Goal: Information Seeking & Learning: Learn about a topic

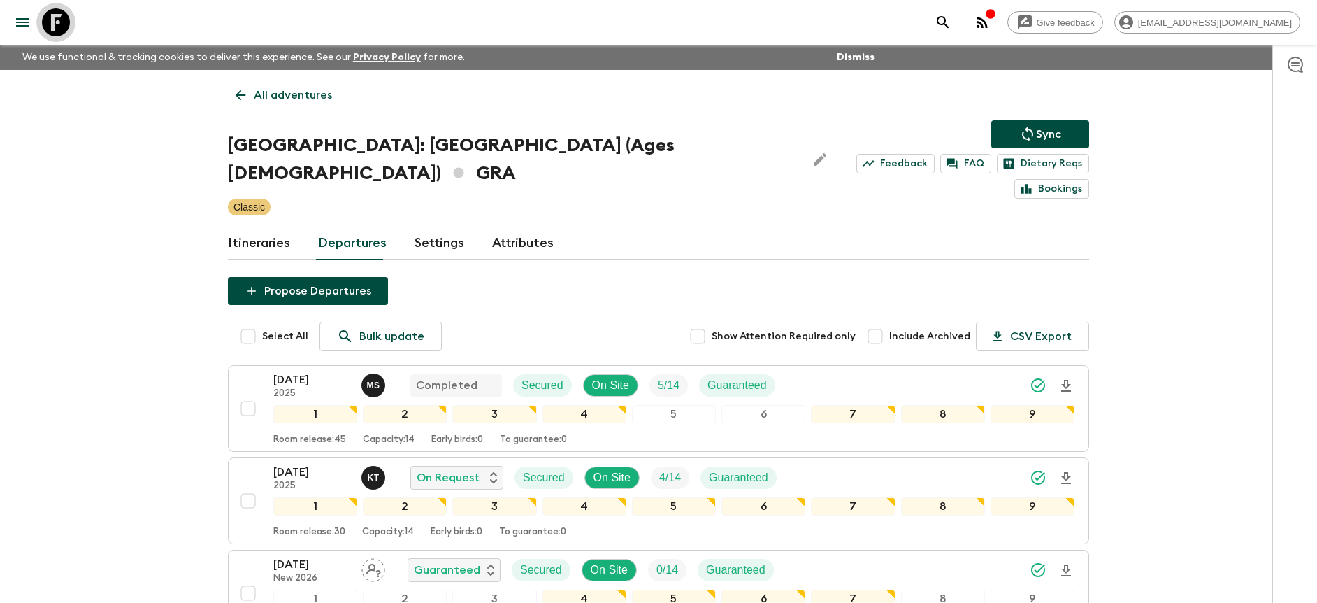
click at [55, 23] on icon at bounding box center [56, 22] width 28 height 28
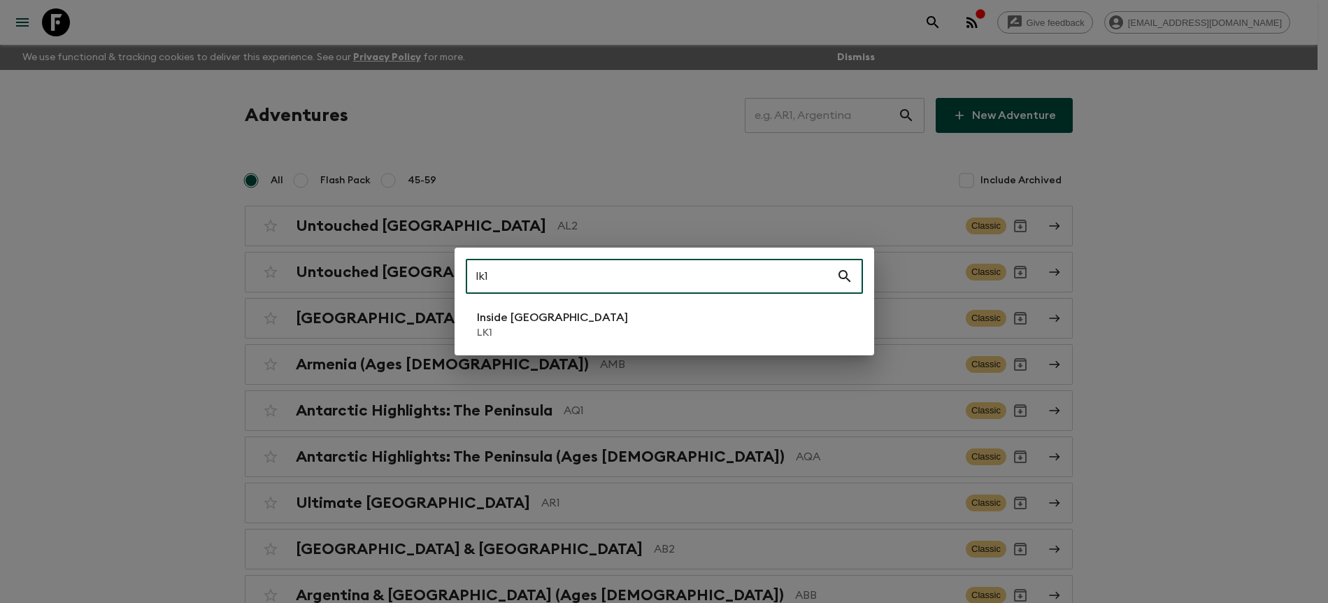
type input "lk1"
click at [724, 331] on li "Inside [GEOGRAPHIC_DATA] LK1" at bounding box center [664, 324] width 397 height 39
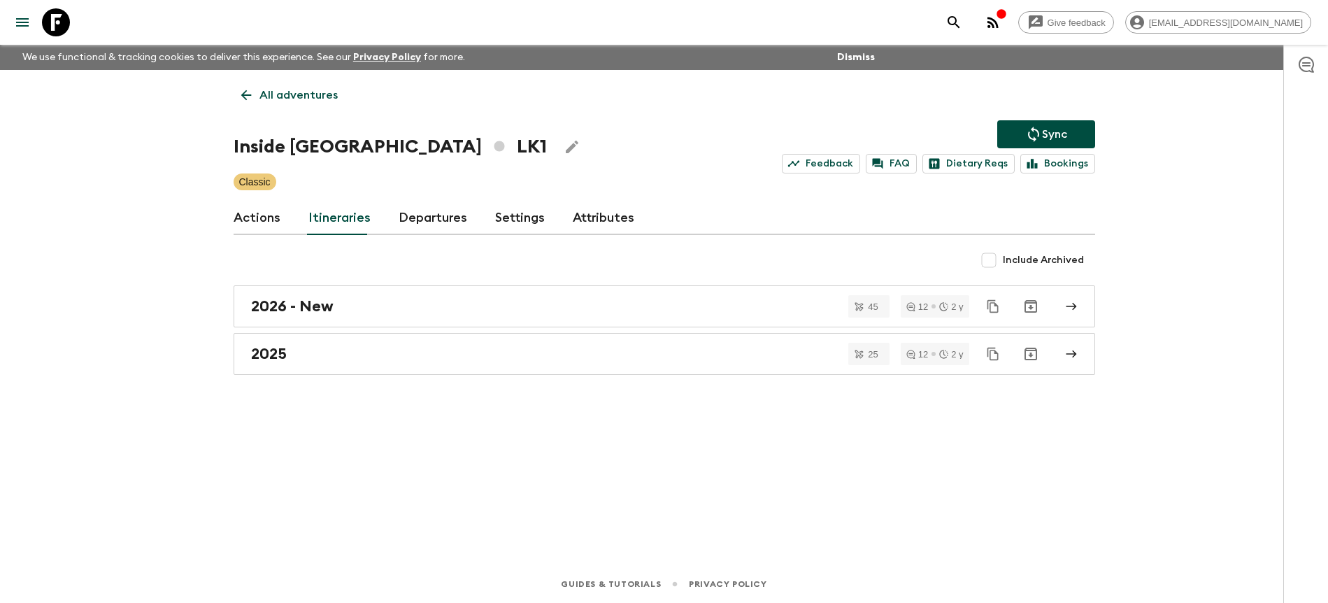
click at [416, 227] on link "Departures" at bounding box center [433, 218] width 69 height 34
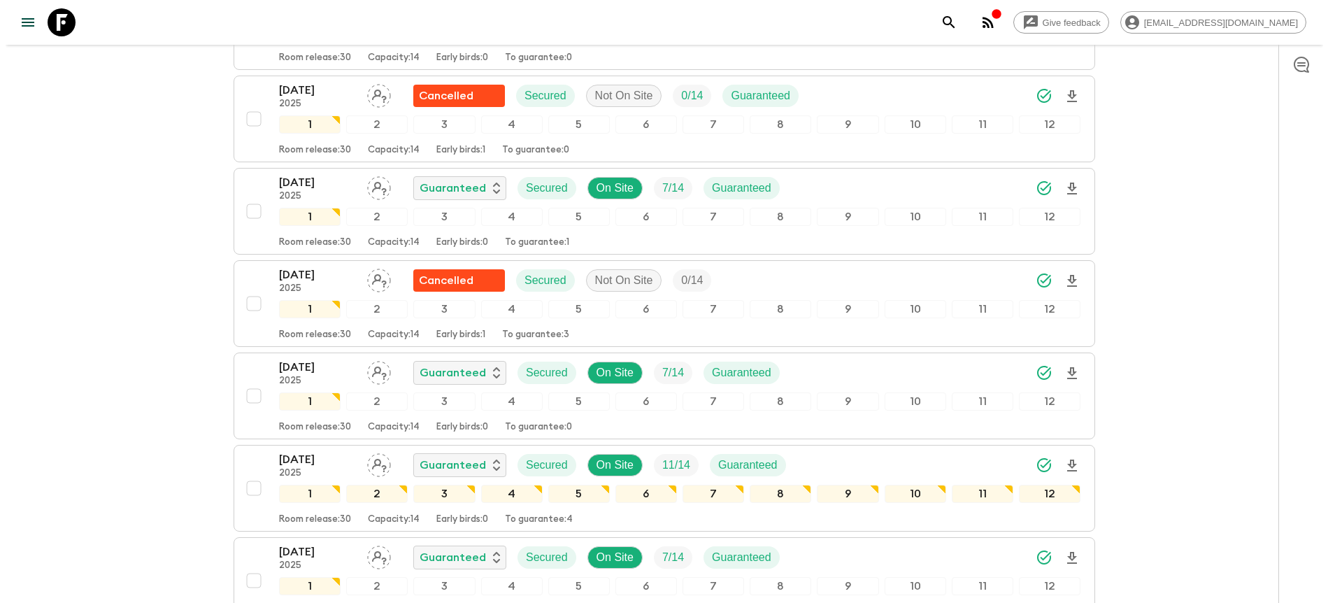
scroll to position [1373, 0]
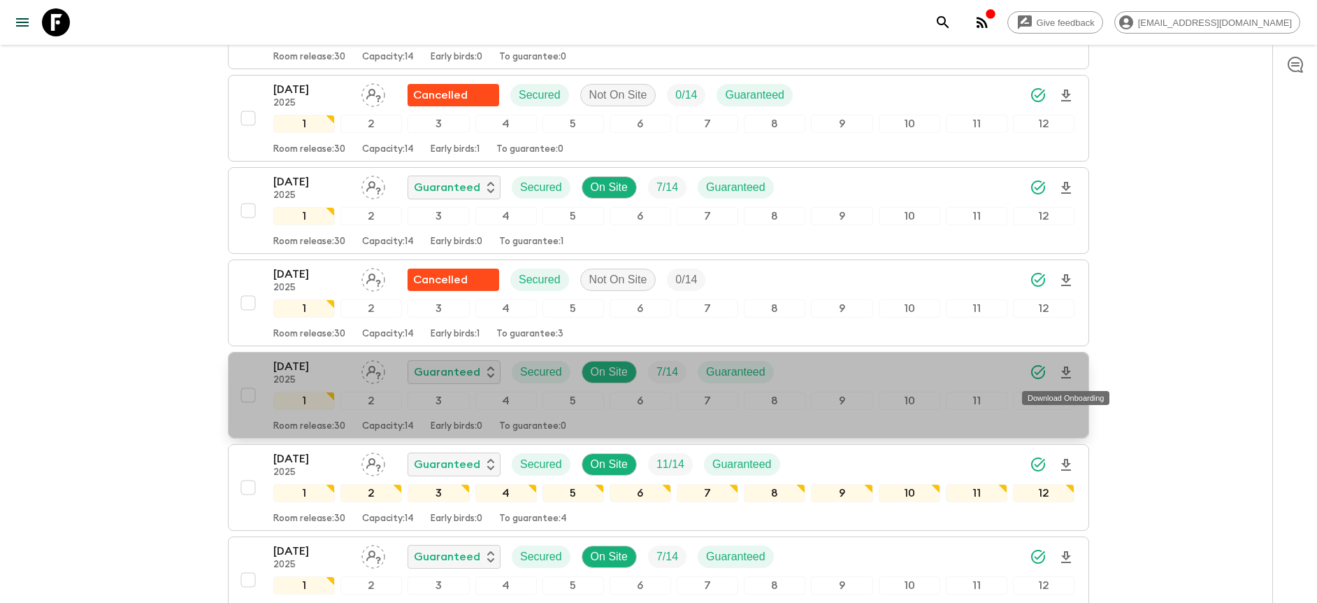
click at [1069, 373] on icon "Download Onboarding" at bounding box center [1066, 372] width 17 height 17
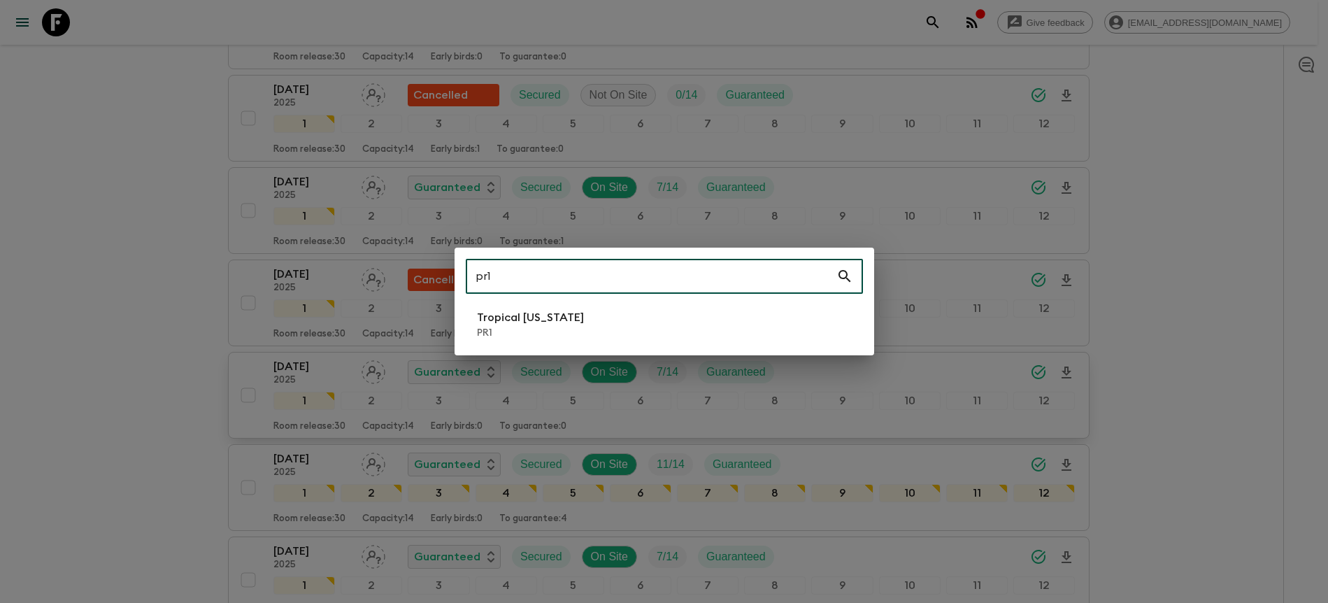
type input "pr1"
click at [672, 313] on li "Tropical [US_STATE] PR1" at bounding box center [664, 324] width 397 height 39
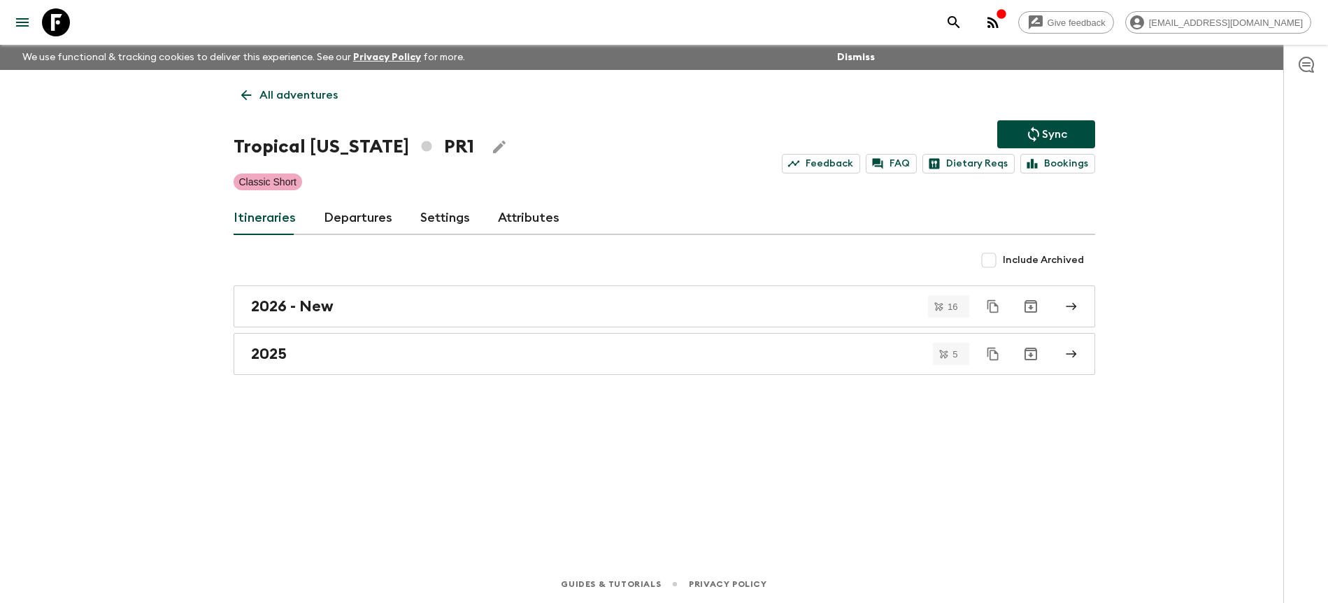
click at [369, 216] on link "Departures" at bounding box center [358, 218] width 69 height 34
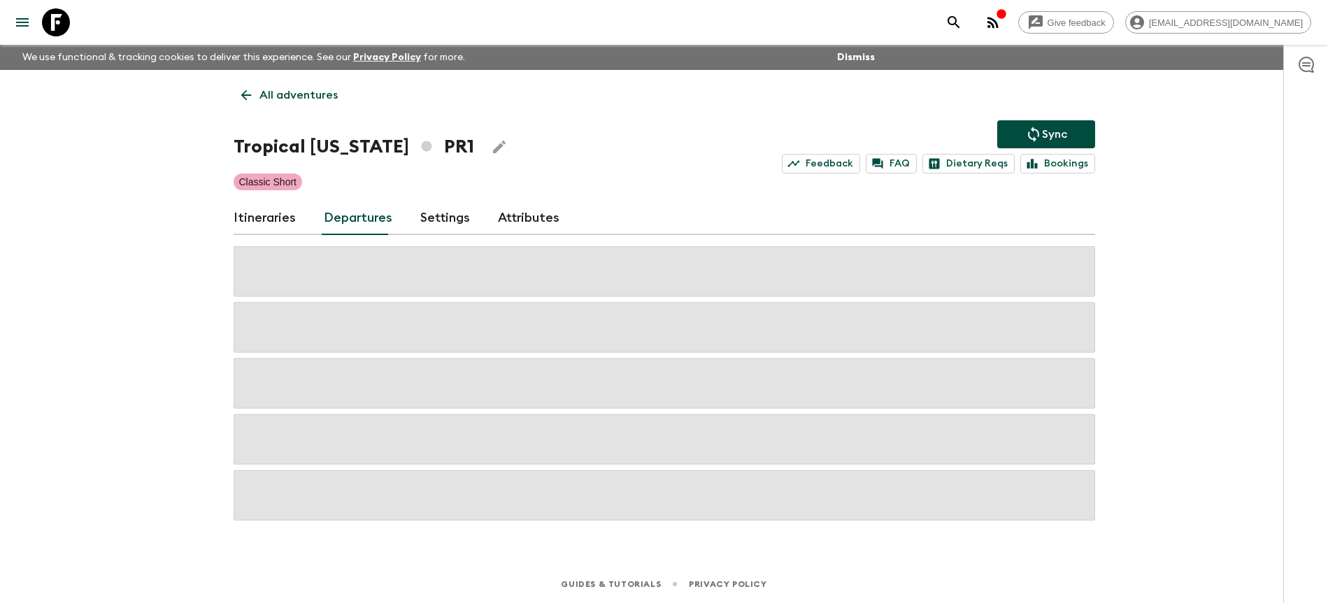
click at [1157, 280] on div "Give feedback [PERSON_NAME][EMAIL_ADDRESS][DOMAIN_NAME] We use functional & tra…" at bounding box center [664, 301] width 1328 height 603
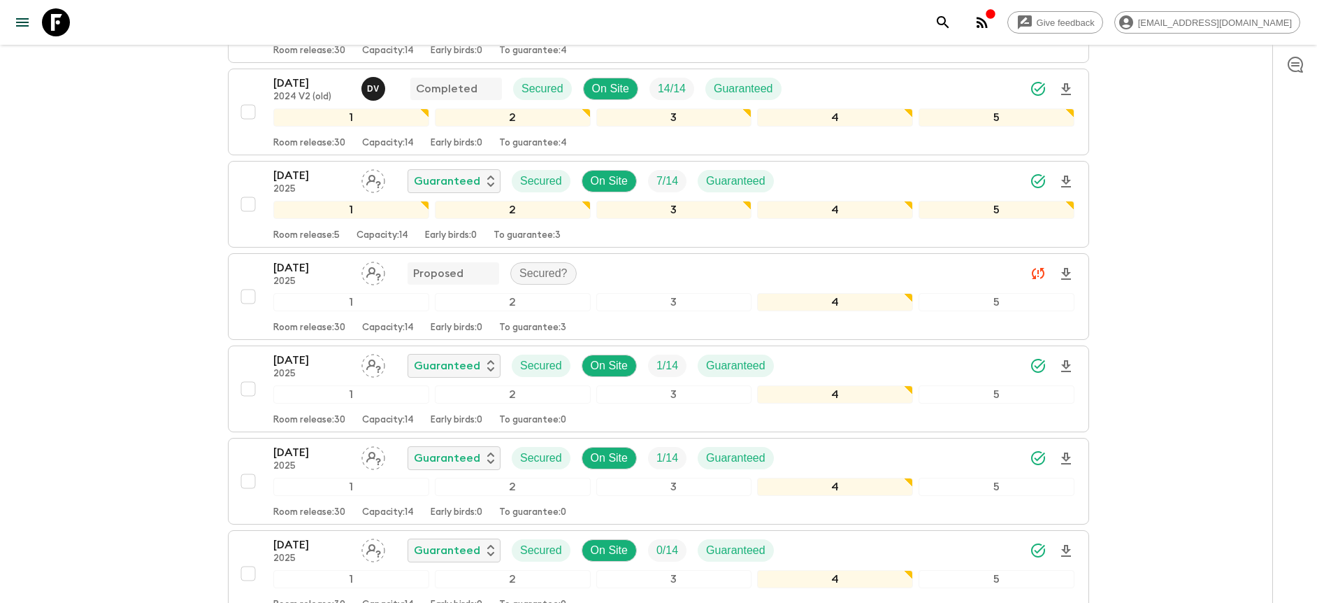
scroll to position [627, 0]
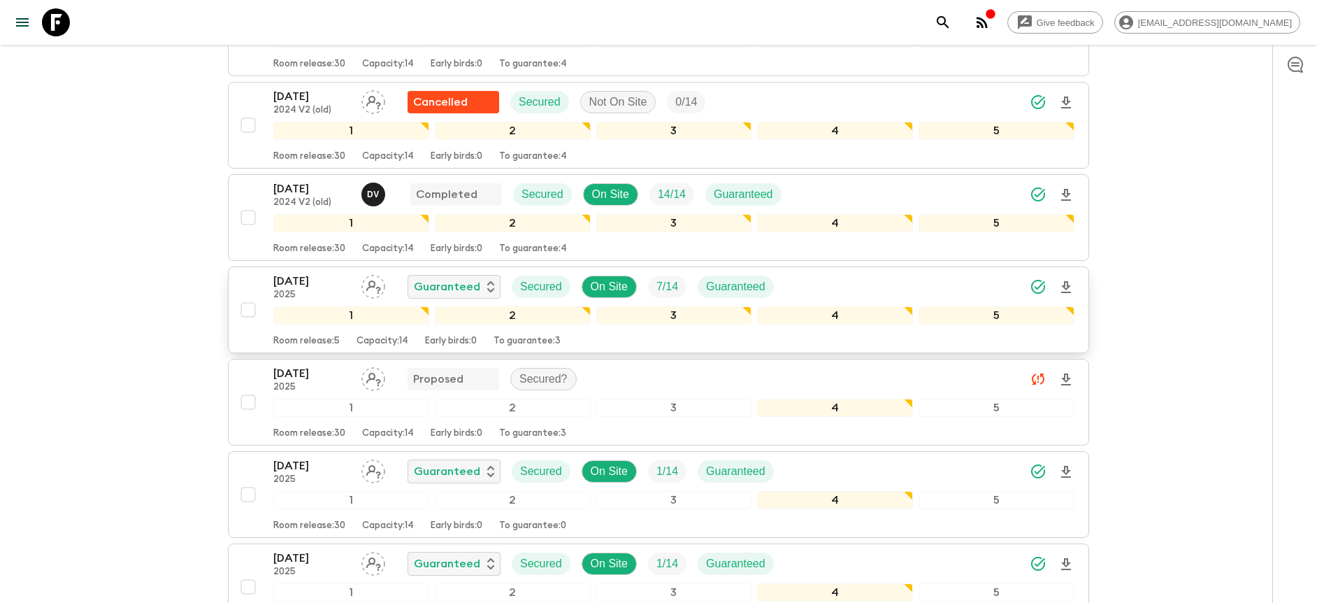
click at [931, 284] on div "[DATE] 2025 Guaranteed Secured On Site 7 / 14 Guaranteed" at bounding box center [673, 287] width 801 height 28
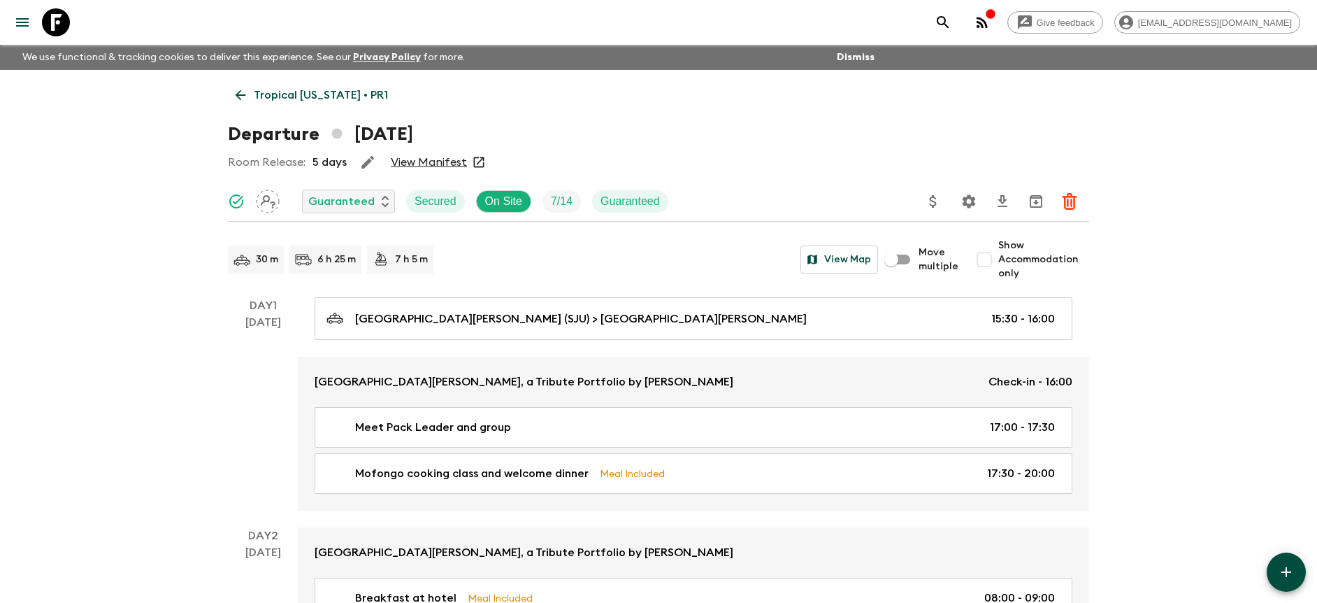
click at [1006, 257] on span "Show Accommodation only" at bounding box center [1044, 259] width 91 height 42
click at [999, 257] on input "Show Accommodation only" at bounding box center [985, 259] width 28 height 28
checkbox input "true"
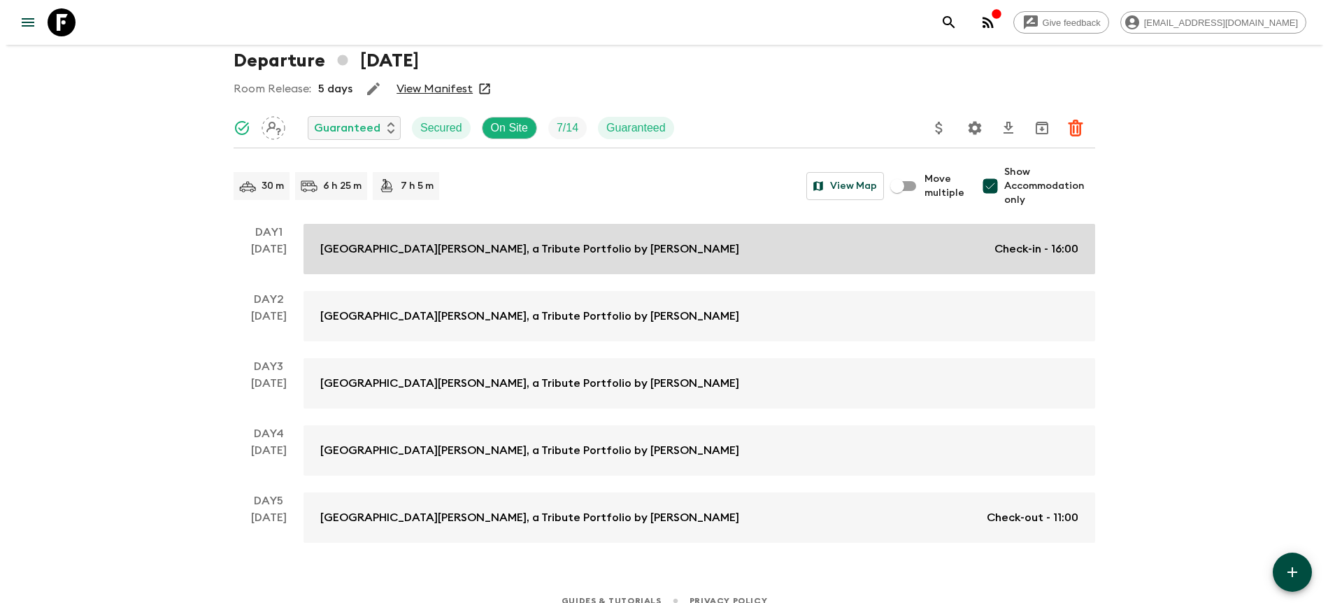
scroll to position [90, 0]
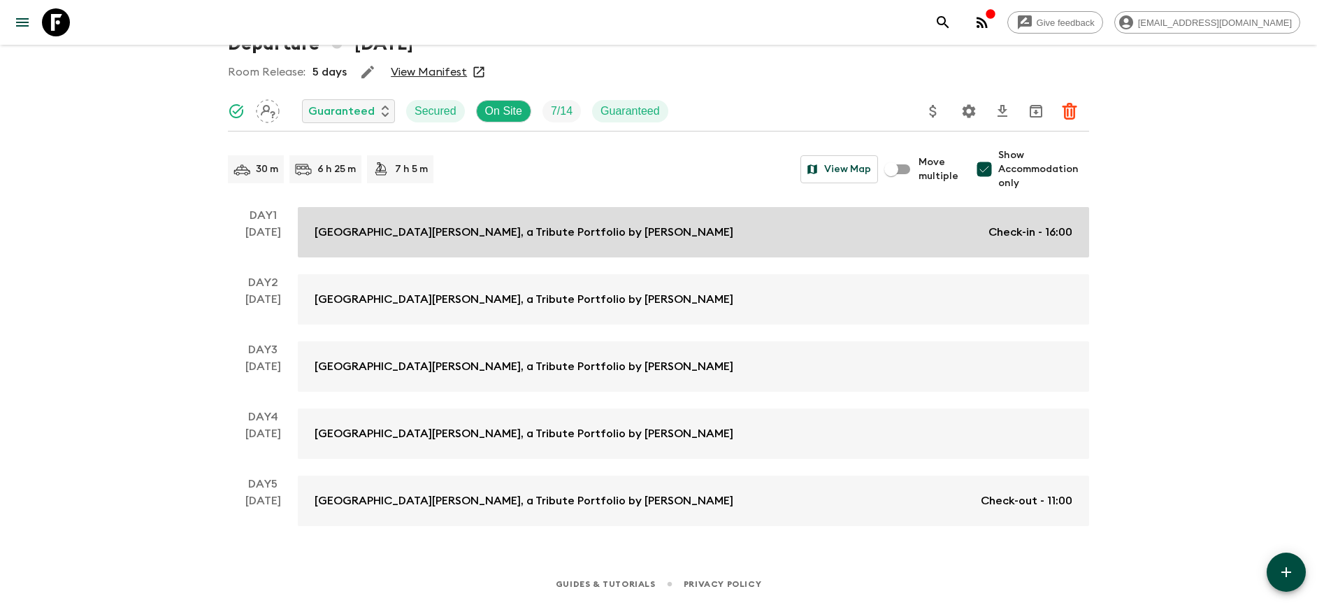
click at [708, 248] on link "[GEOGRAPHIC_DATA][PERSON_NAME], a Tribute Portfolio by Marriott Check-in - 16:00" at bounding box center [694, 232] width 792 height 50
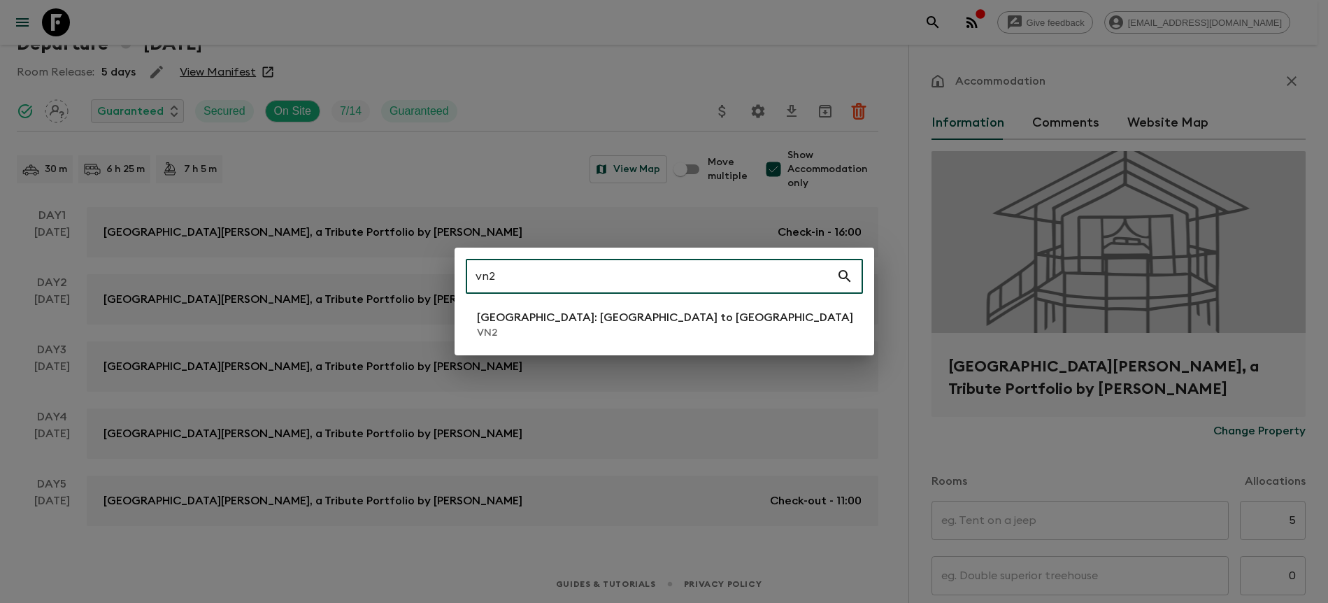
type input "vn2"
click at [528, 320] on p "[GEOGRAPHIC_DATA]: [GEOGRAPHIC_DATA] to [GEOGRAPHIC_DATA]" at bounding box center [665, 317] width 376 height 17
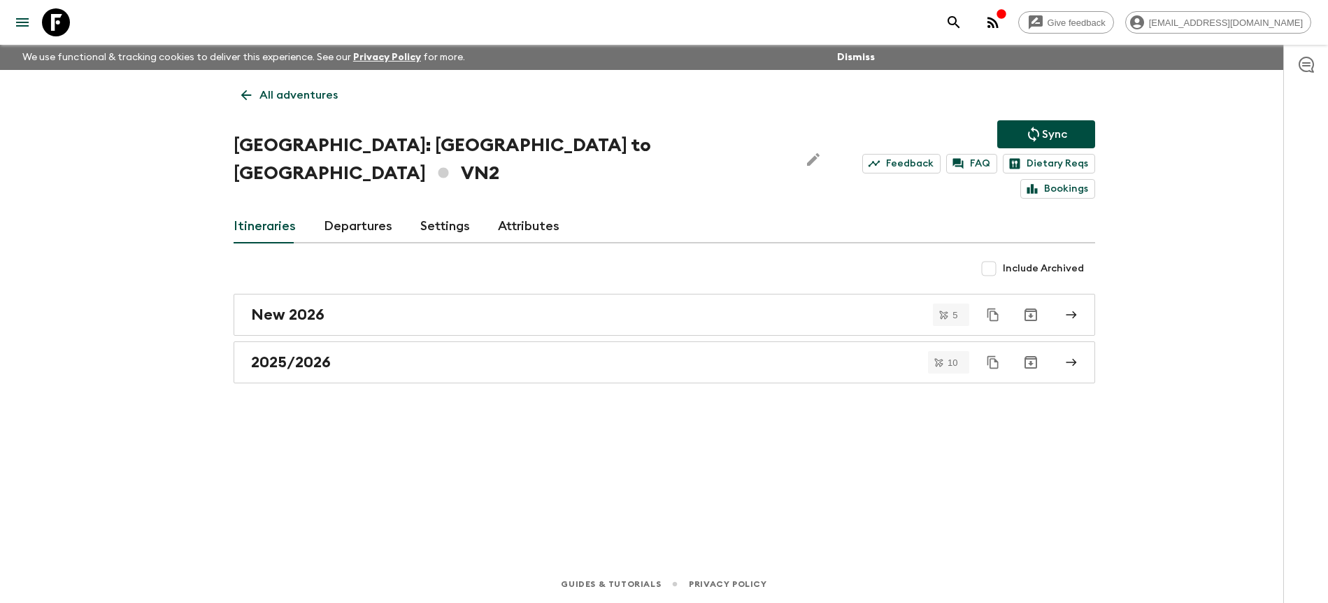
click at [347, 210] on link "Departures" at bounding box center [358, 227] width 69 height 34
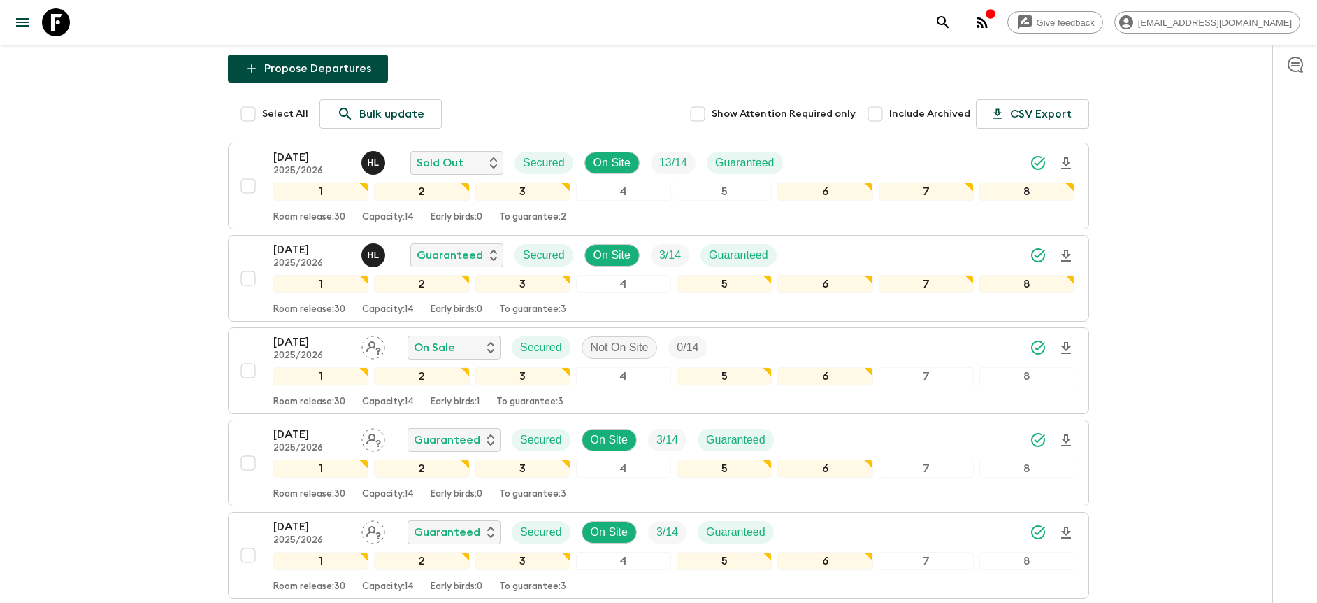
scroll to position [208, 0]
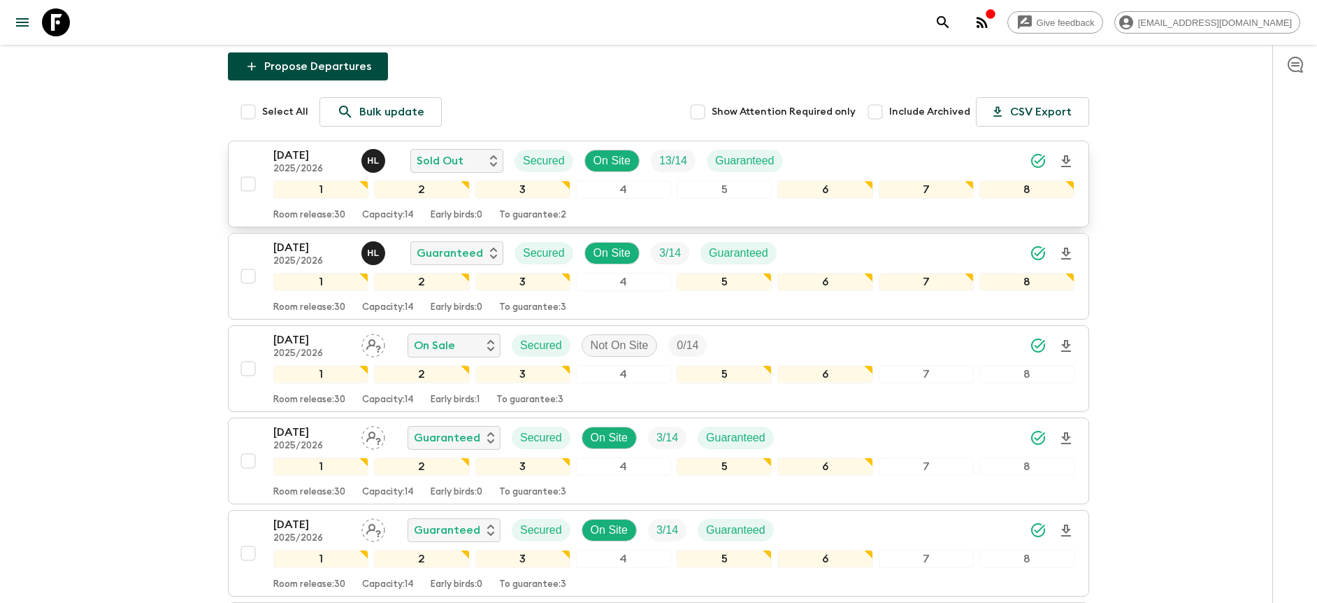
click at [855, 147] on div "[DATE] 2025/2026 H L Sold Out Secured On Site 13 / 14 Guaranteed" at bounding box center [673, 161] width 801 height 28
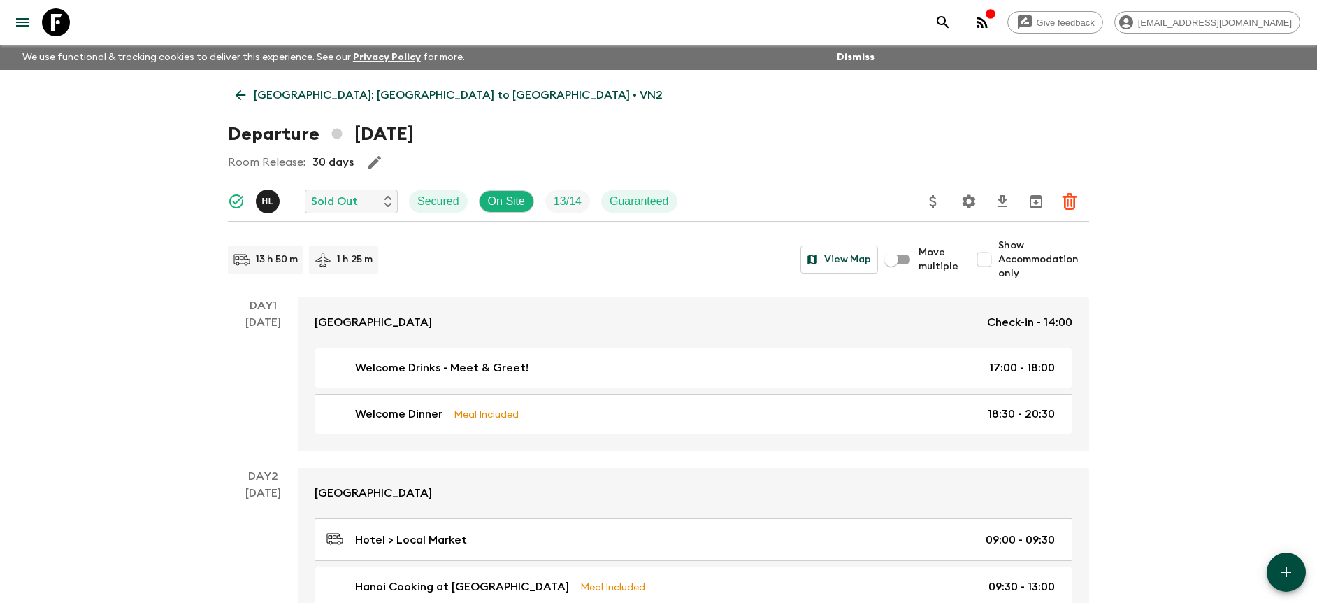
click at [1018, 247] on span "Show Accommodation only" at bounding box center [1044, 259] width 91 height 42
click at [999, 247] on input "Show Accommodation only" at bounding box center [985, 259] width 28 height 28
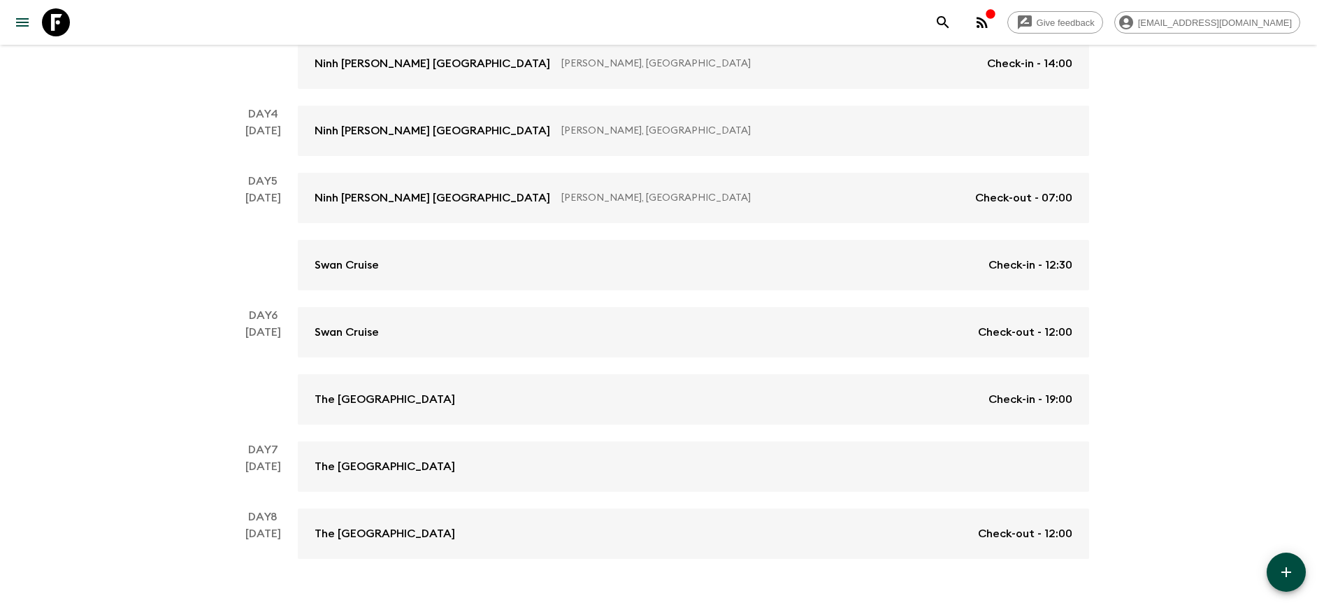
scroll to position [493, 0]
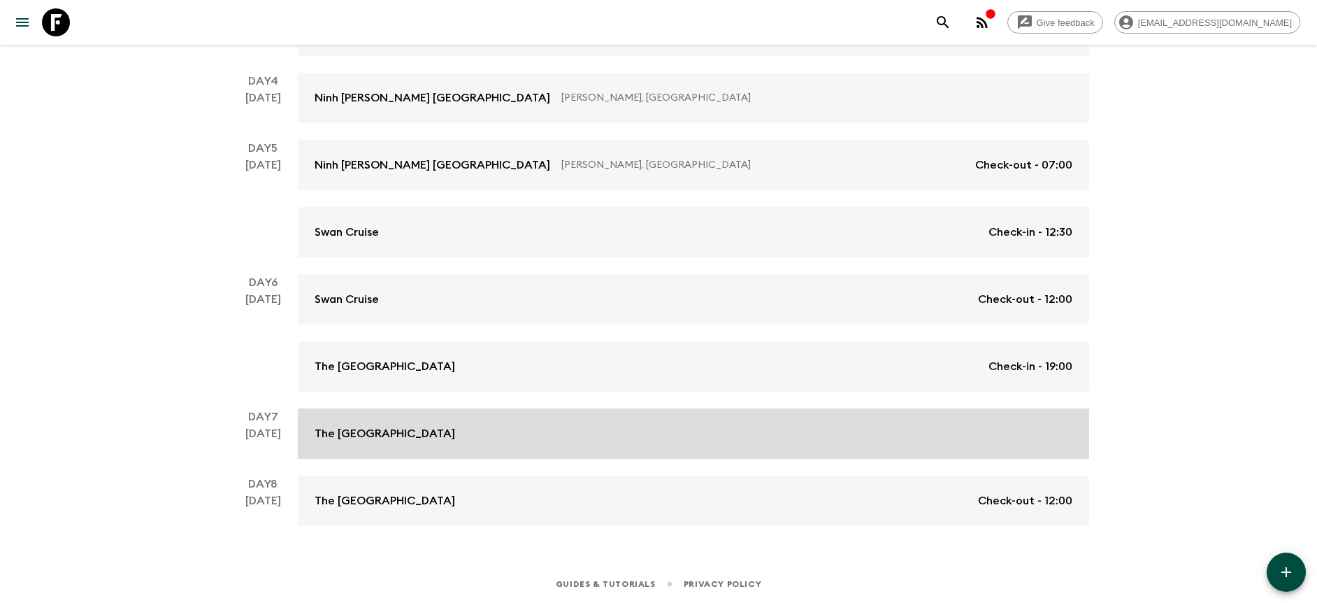
click at [708, 434] on div "The [GEOGRAPHIC_DATA]" at bounding box center [694, 433] width 758 height 17
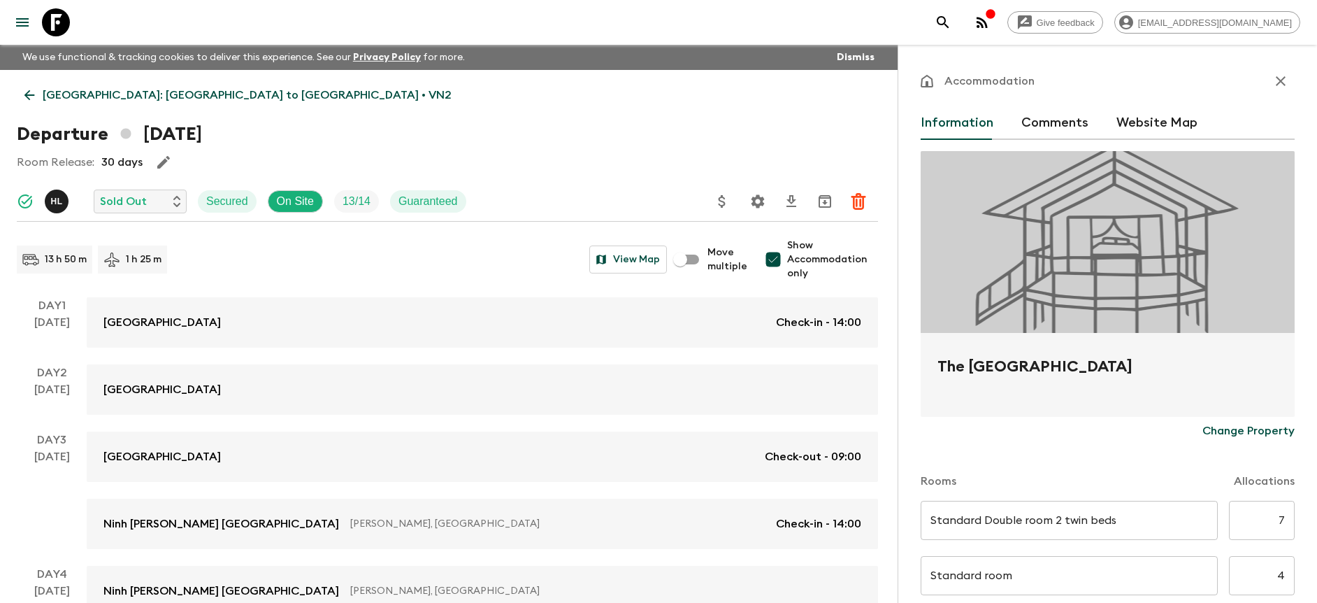
click at [810, 256] on span "Show Accommodation only" at bounding box center [832, 259] width 91 height 42
click at [787, 256] on input "Show Accommodation only" at bounding box center [773, 259] width 28 height 28
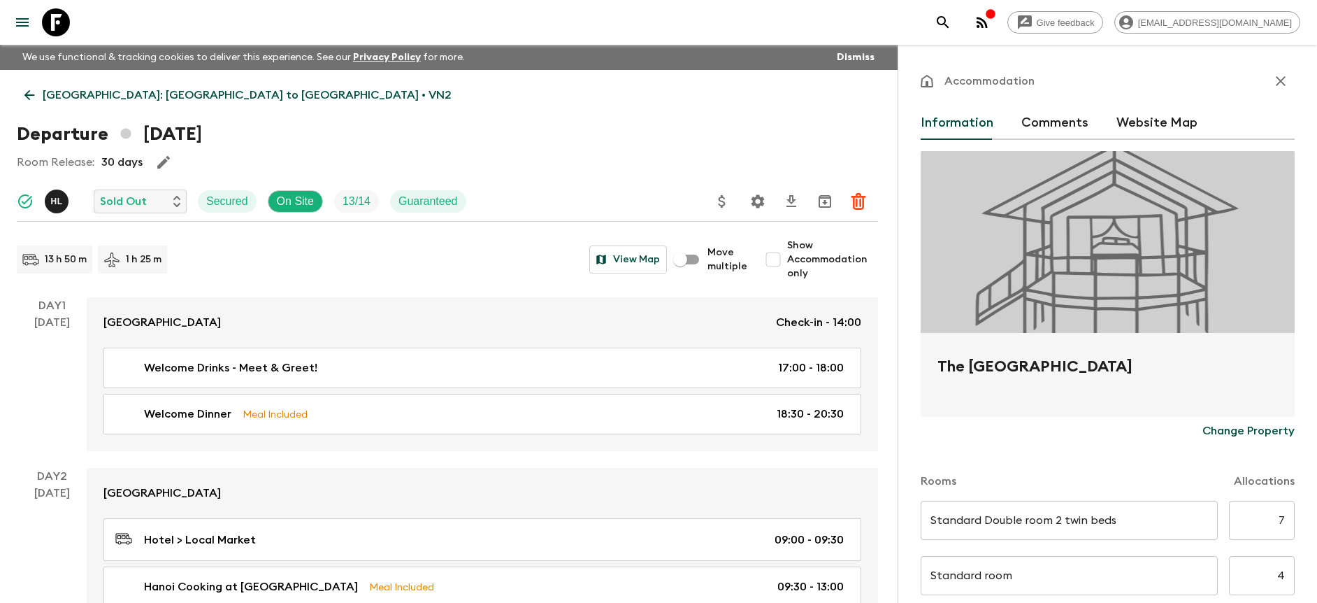
click at [815, 257] on span "Show Accommodation only" at bounding box center [832, 259] width 91 height 42
click at [787, 257] on input "Show Accommodation only" at bounding box center [773, 259] width 28 height 28
checkbox input "true"
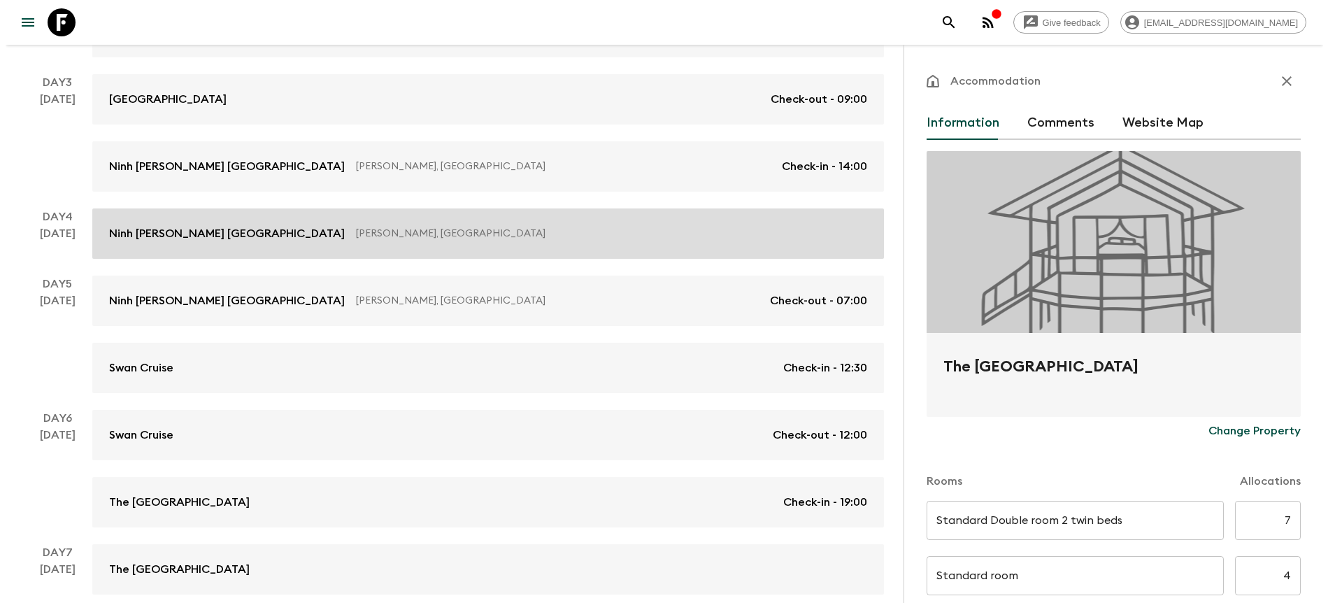
scroll to position [350, 0]
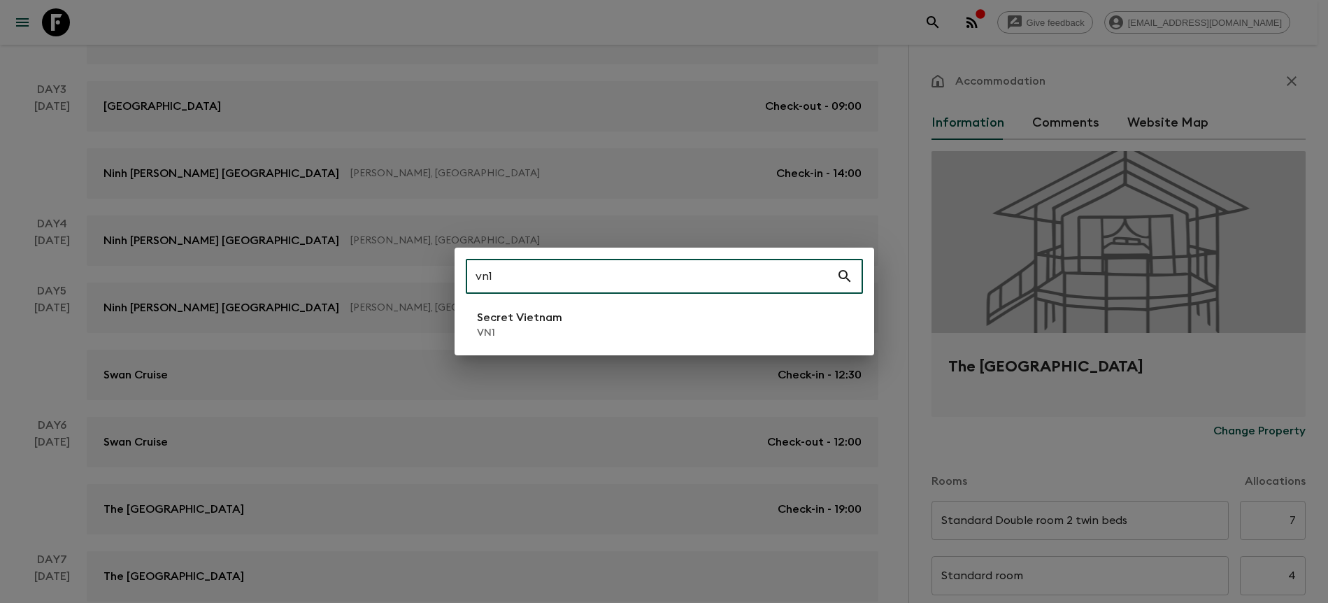
type input "vn1"
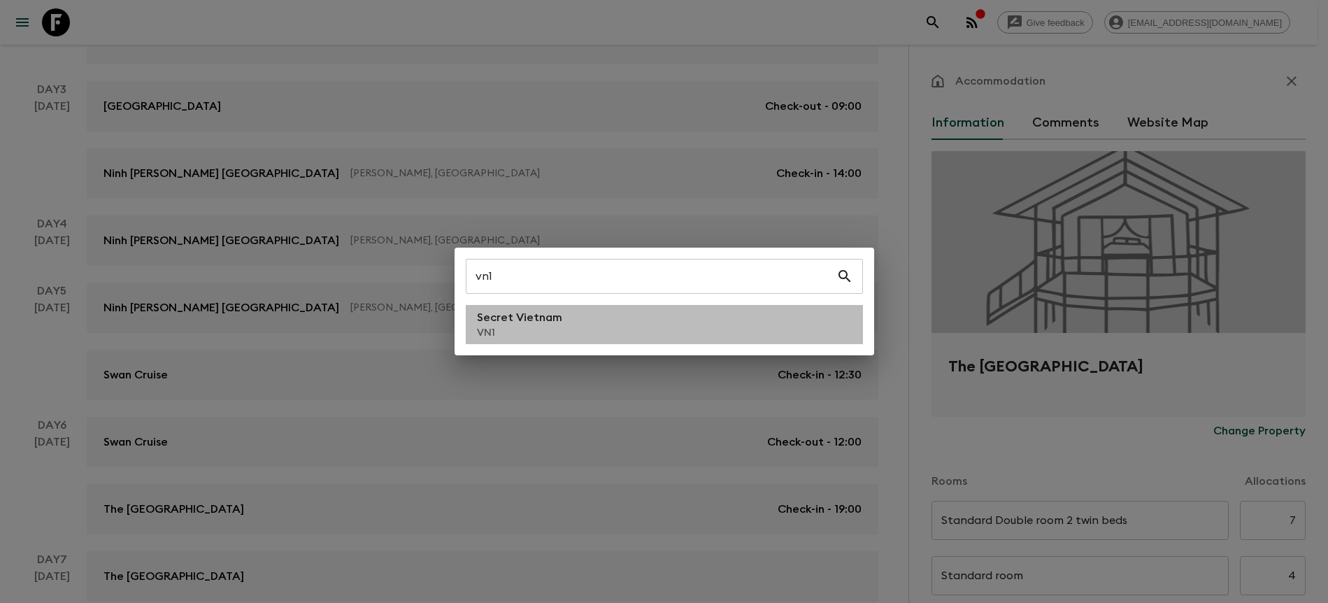
click at [656, 311] on li "Secret Vietnam VN1" at bounding box center [664, 324] width 397 height 39
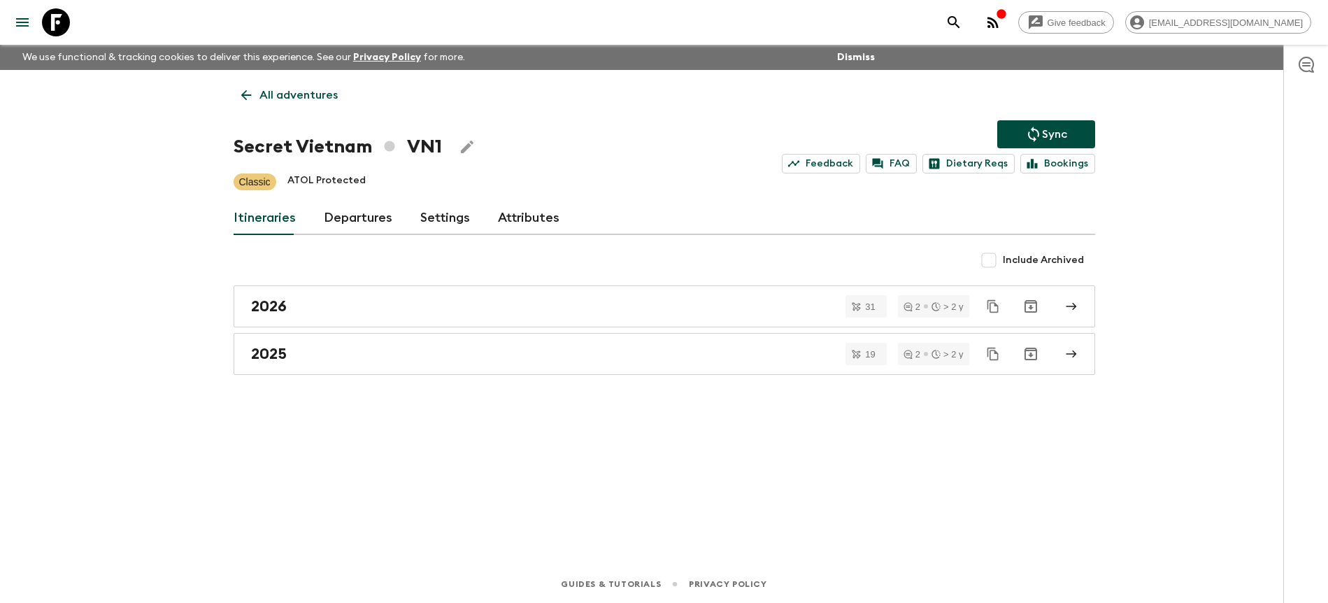
click at [359, 210] on link "Departures" at bounding box center [358, 218] width 69 height 34
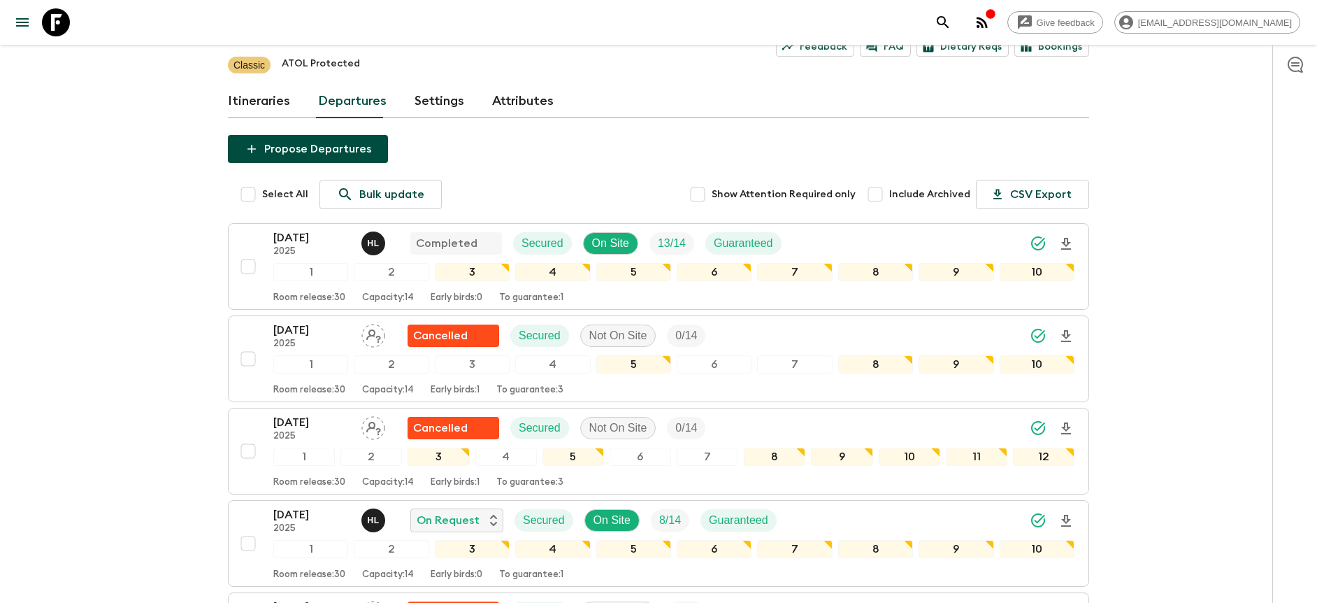
scroll to position [118, 0]
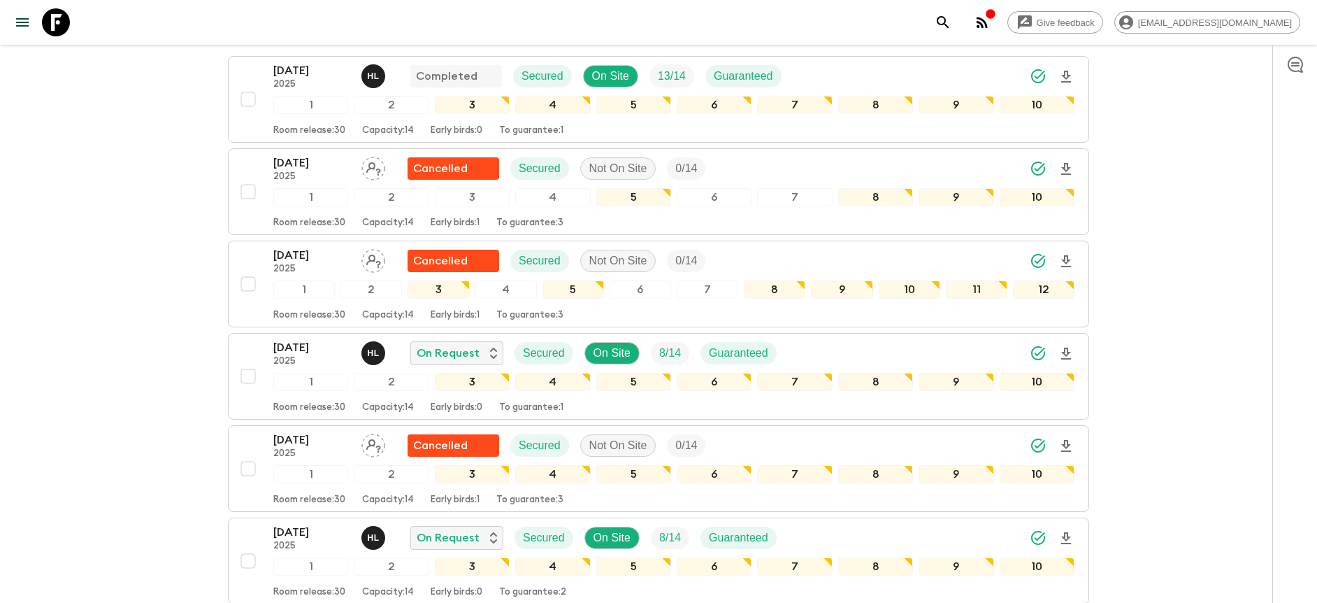
scroll to position [287, 0]
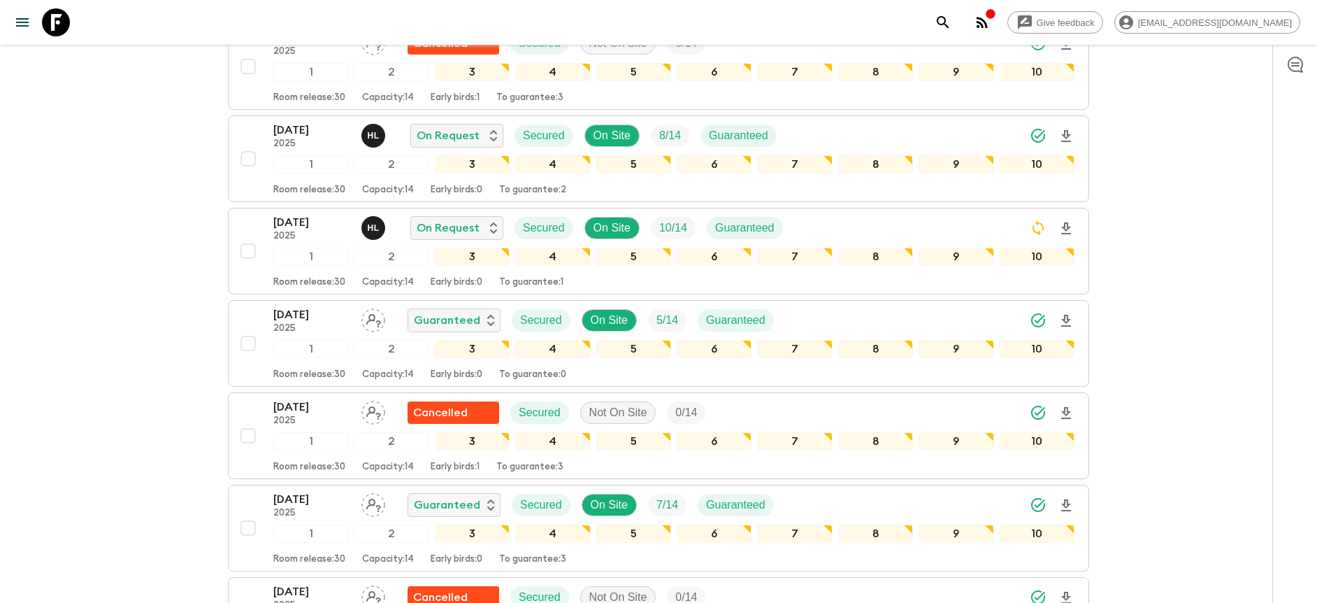
scroll to position [689, 0]
